Goal: Ask a question: Seek information or help from site administrators or community

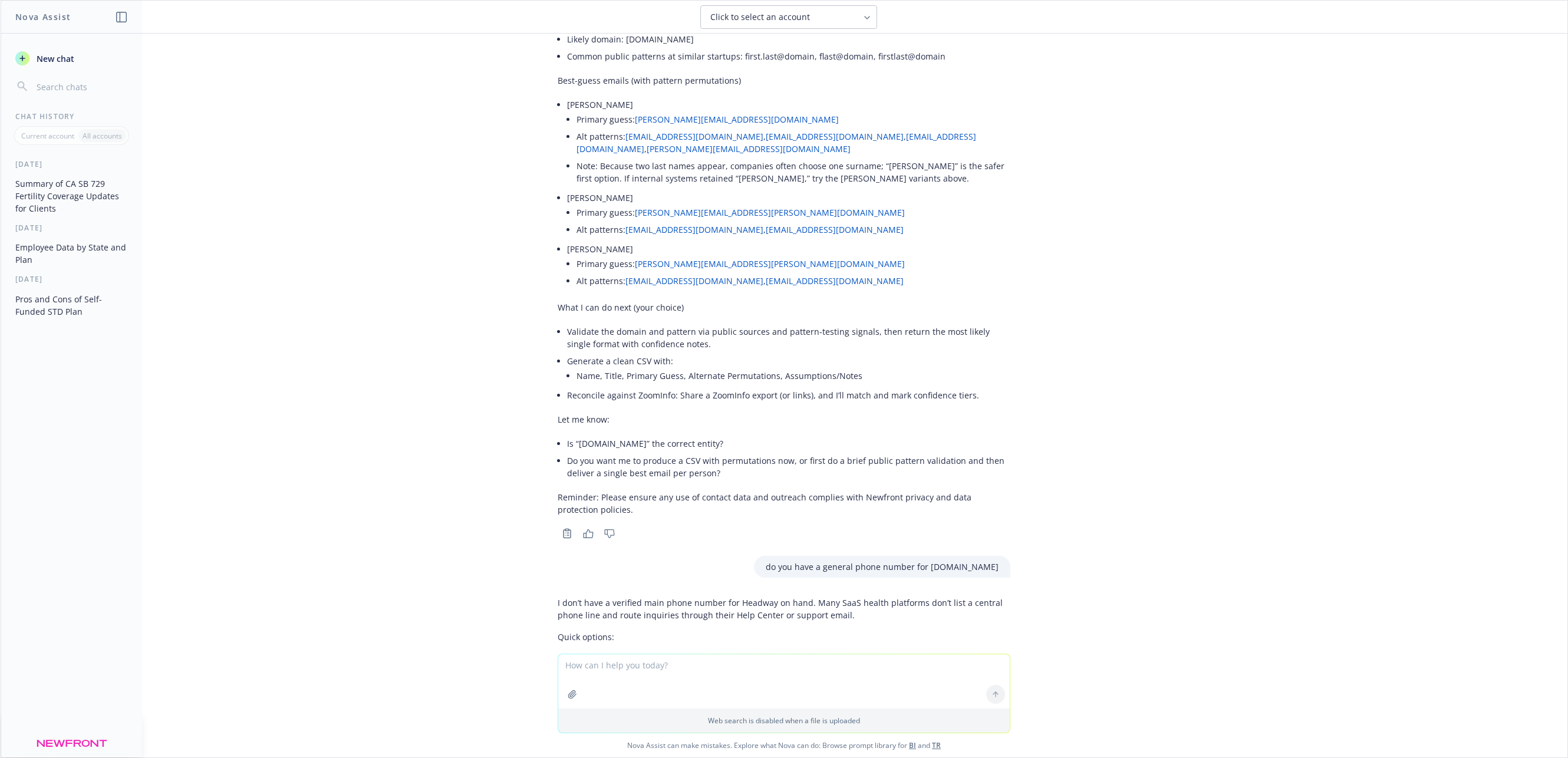
scroll to position [3875, 0]
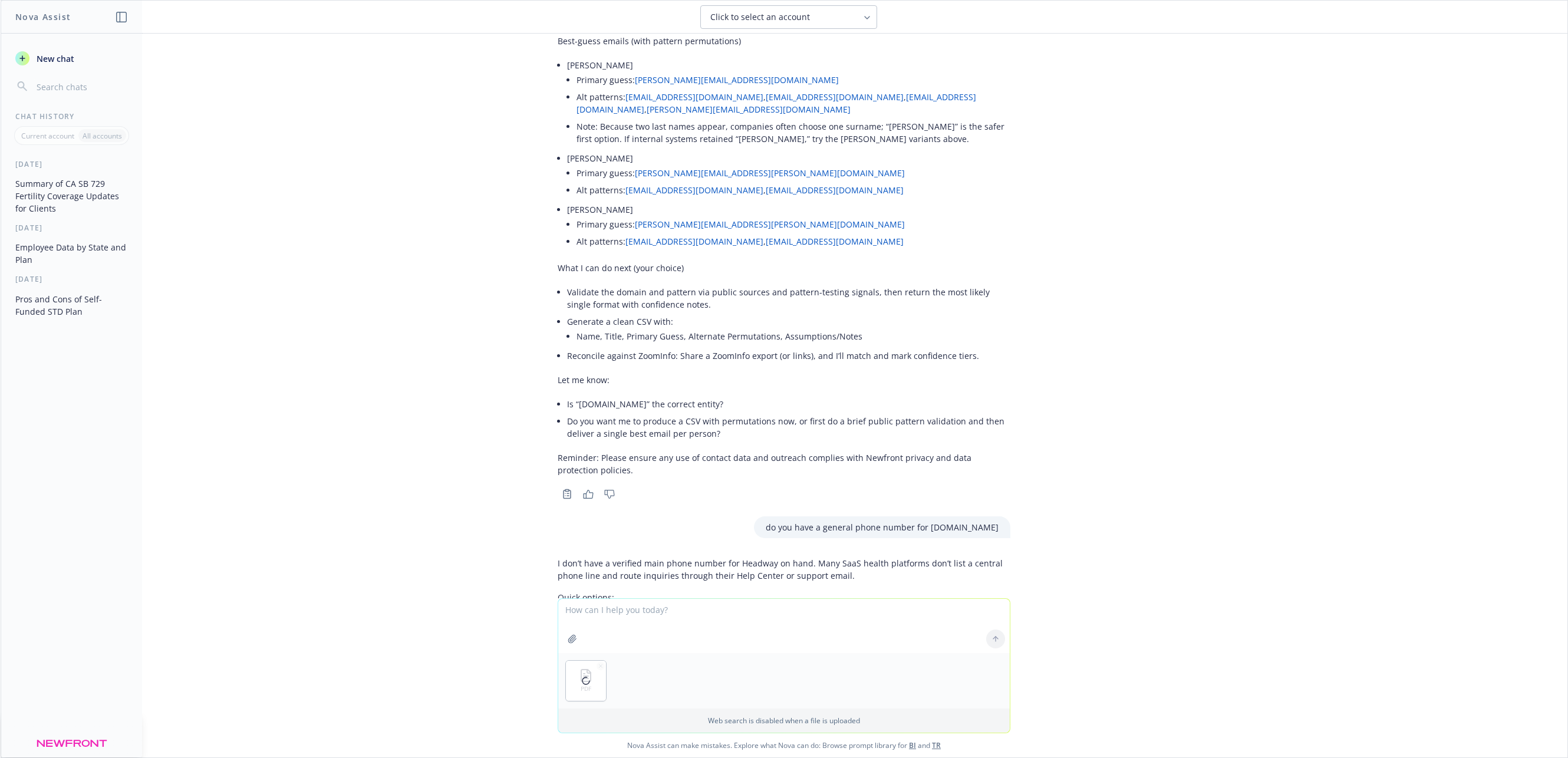
click at [627, 617] on textarea at bounding box center [784, 625] width 452 height 54
type textarea "Can you help me organize this info in an excel file? I need Name of employee, p…"
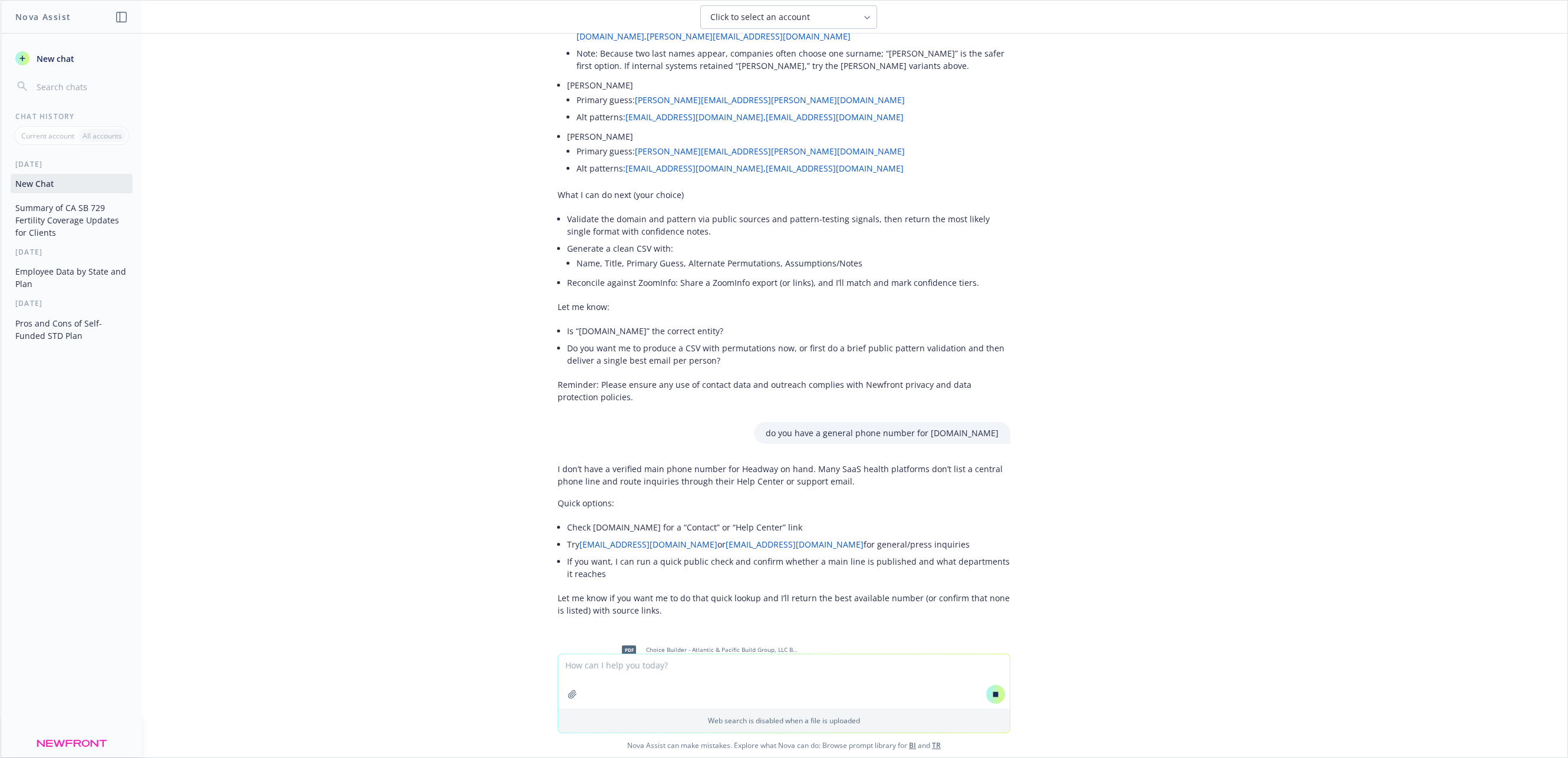
scroll to position [3918, 0]
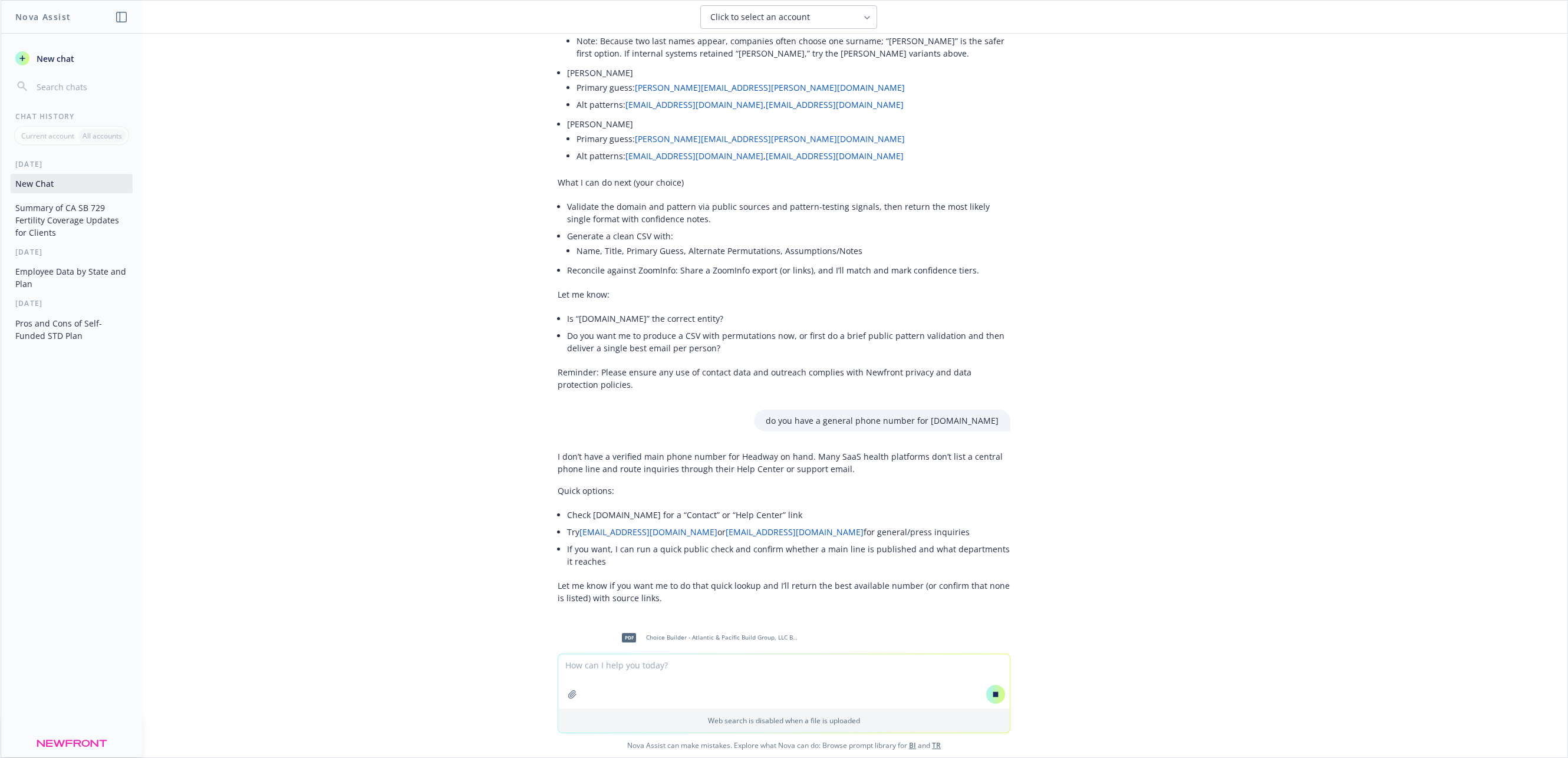
click at [716, 450] on p "I don’t have a verified main phone number for Headway on hand. Many SaaS health…" at bounding box center [784, 463] width 453 height 25
